Goal: Navigation & Orientation: Go to known website

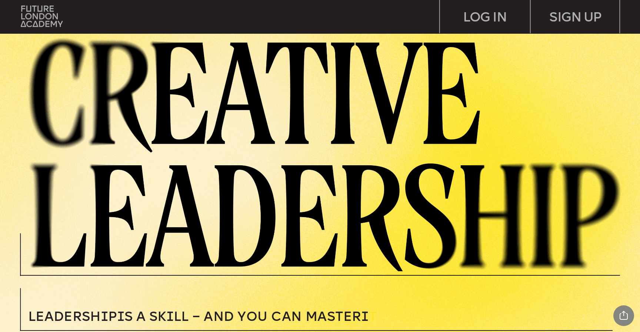
click at [30, 14] on img at bounding box center [42, 16] width 42 height 21
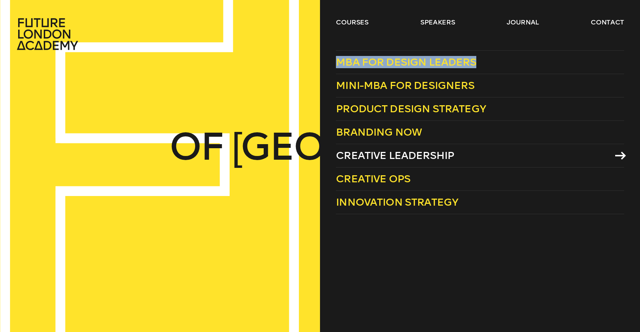
click at [381, 152] on span "Creative Leadership" at bounding box center [395, 155] width 118 height 12
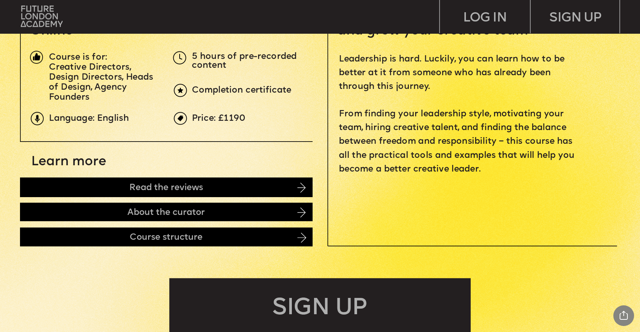
scroll to position [258, 0]
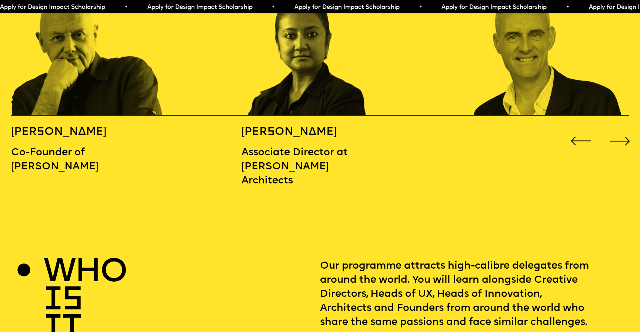
scroll to position [1009, 0]
